Goal: Task Accomplishment & Management: Use online tool/utility

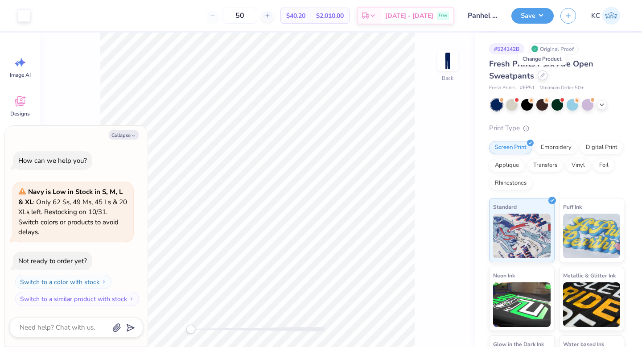
click at [543, 75] on icon at bounding box center [543, 75] width 4 height 4
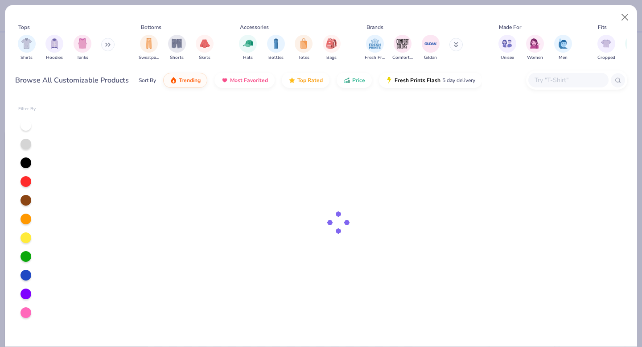
type textarea "x"
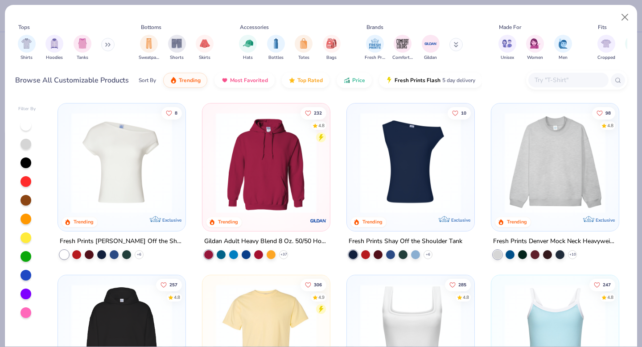
click at [531, 83] on div at bounding box center [569, 80] width 80 height 15
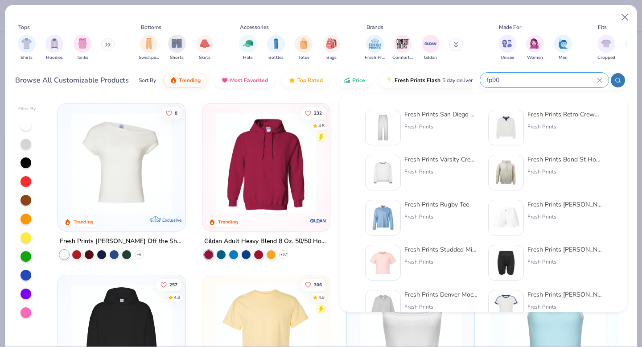
type input "fp90"
click at [428, 122] on div "Fresh Prints San Diego Open Heavyweight Sweatpants Fresh Prints" at bounding box center [442, 128] width 75 height 36
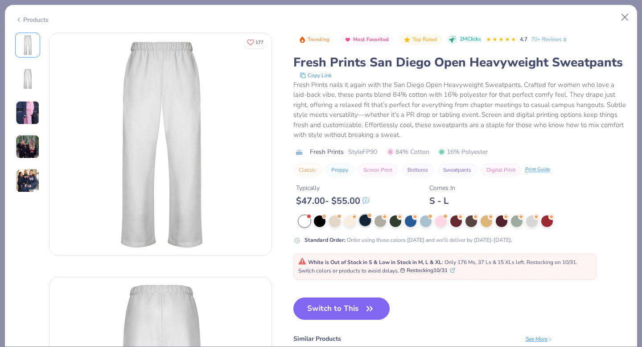
click at [365, 222] on div at bounding box center [366, 221] width 12 height 12
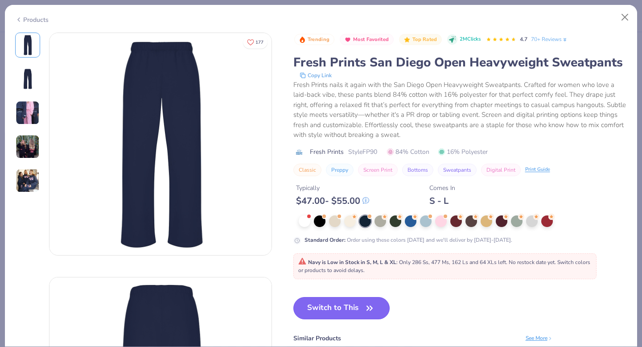
click at [352, 304] on button "Switch to This" at bounding box center [342, 308] width 97 height 22
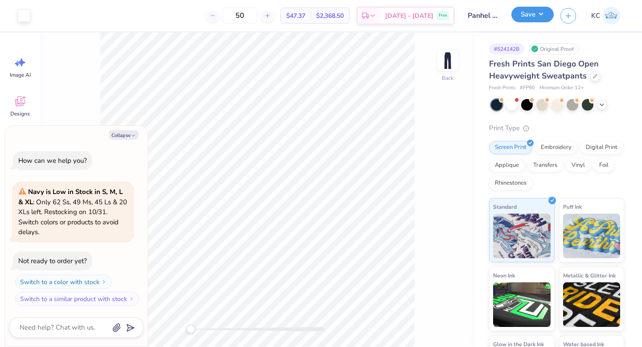
click at [532, 16] on button "Save" at bounding box center [533, 15] width 42 height 16
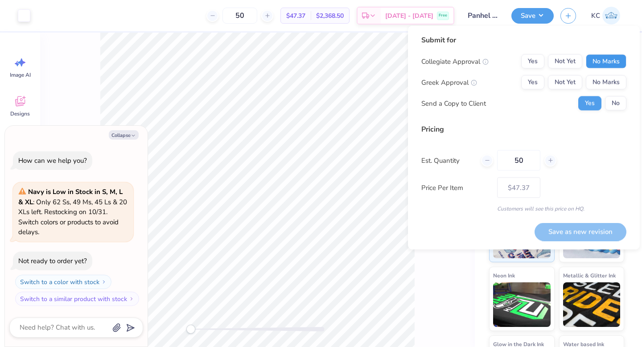
click at [600, 59] on button "No Marks" at bounding box center [606, 61] width 41 height 14
click at [605, 78] on button "No Marks" at bounding box center [606, 82] width 41 height 14
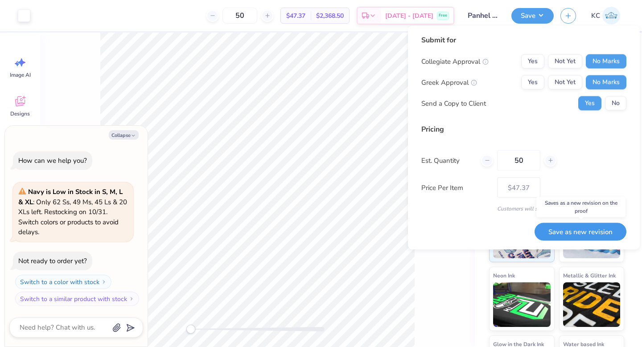
click at [576, 231] on button "Save as new revision" at bounding box center [581, 232] width 92 height 18
type textarea "x"
type input "– –"
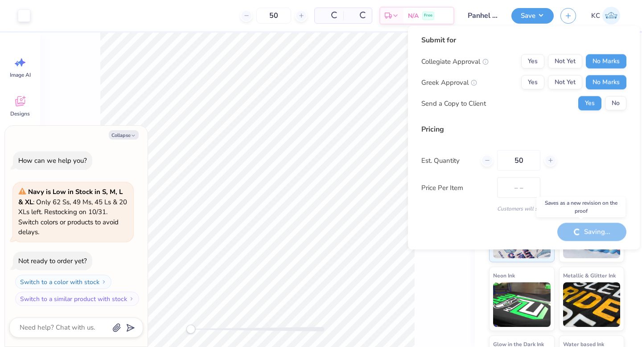
type textarea "x"
type input "$47.37"
type textarea "x"
type input "– –"
type textarea "x"
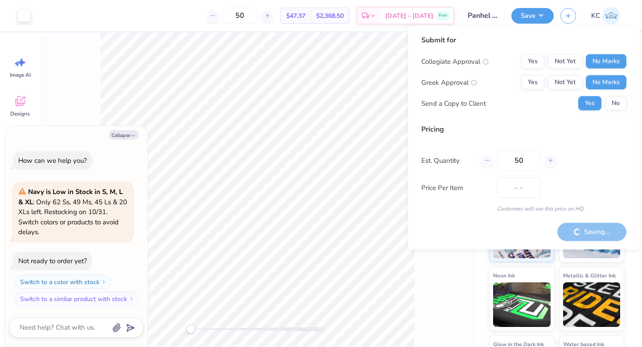
type input "$47.37"
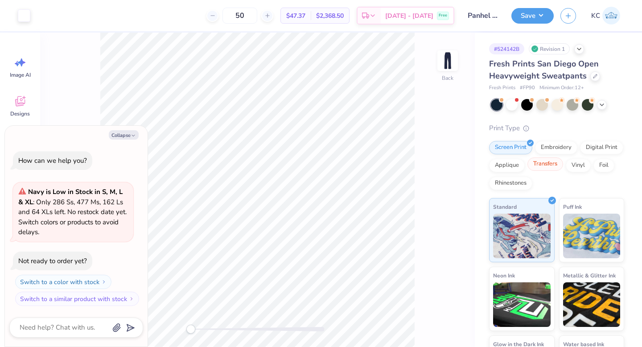
click at [540, 167] on div "Transfers" at bounding box center [546, 163] width 36 height 13
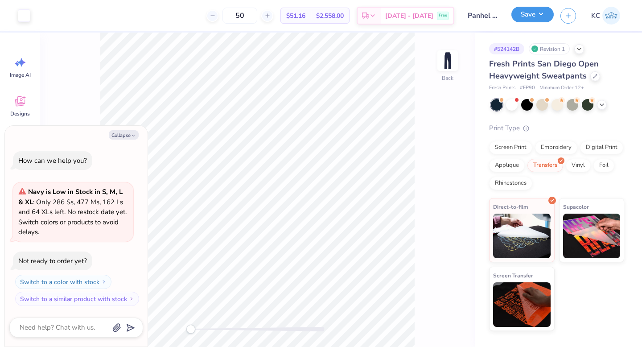
click at [530, 8] on button "Save" at bounding box center [533, 15] width 42 height 16
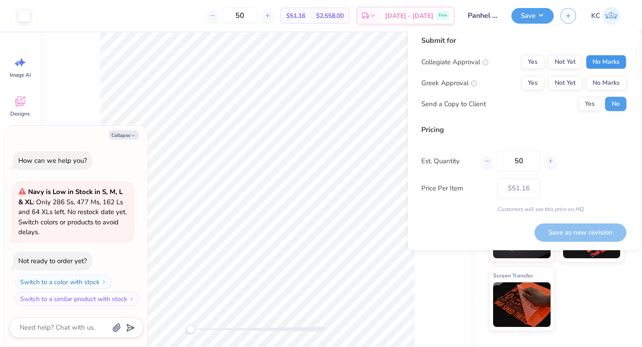
click at [601, 56] on button "No Marks" at bounding box center [606, 62] width 41 height 14
click at [606, 83] on button "No Marks" at bounding box center [606, 83] width 41 height 14
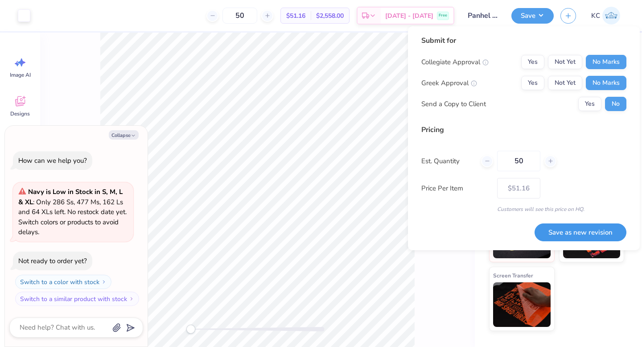
click at [567, 230] on button "Save as new revision" at bounding box center [581, 233] width 92 height 18
type textarea "x"
type input "– –"
type textarea "x"
type input "$51.16"
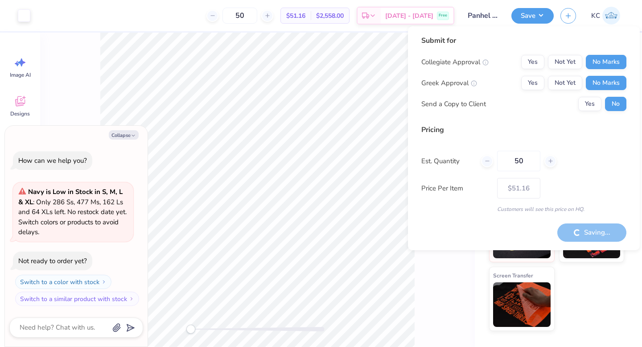
type textarea "x"
